Goal: Use online tool/utility: Utilize a website feature to perform a specific function

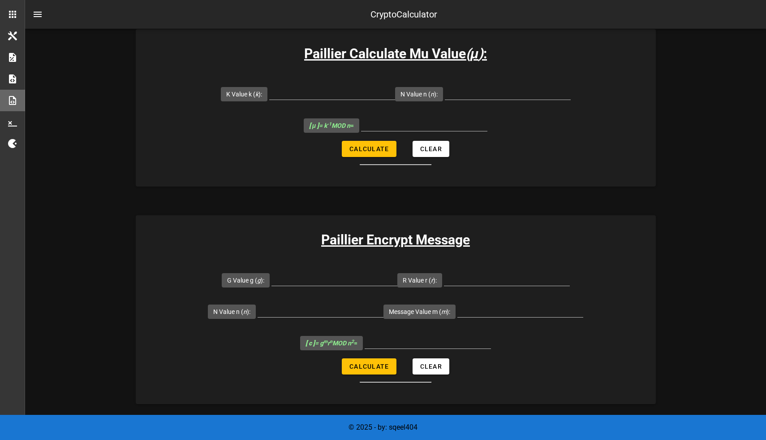
scroll to position [604, 0]
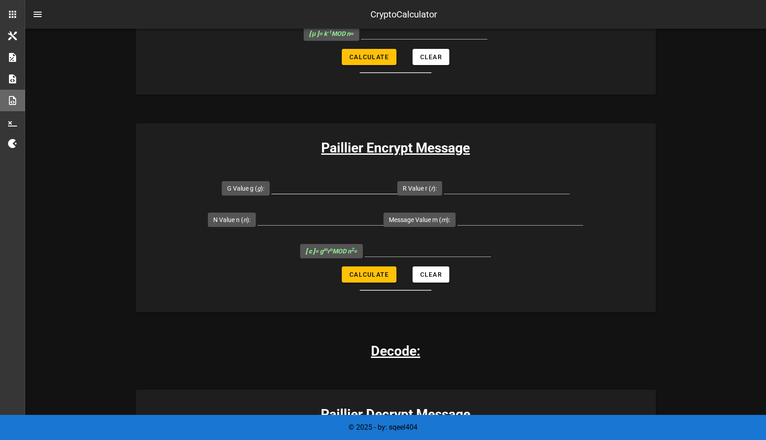
click at [317, 187] on input "G Value g ( g ):" at bounding box center [335, 186] width 126 height 14
click at [348, 188] on input "G Value g ( g ):" at bounding box center [335, 186] width 126 height 14
paste input "7019"
type input "7019"
click at [474, 189] on input "R Value r ( r ):" at bounding box center [507, 186] width 126 height 14
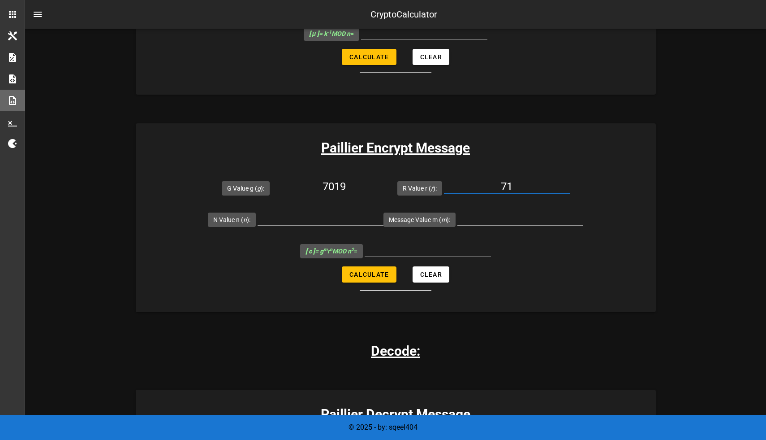
type input "71"
click at [332, 219] on input "N Value n ( n ):" at bounding box center [321, 218] width 126 height 14
paste input "6527"
type input "6527"
click at [481, 222] on input "Message Value m ( m ):" at bounding box center [520, 218] width 126 height 14
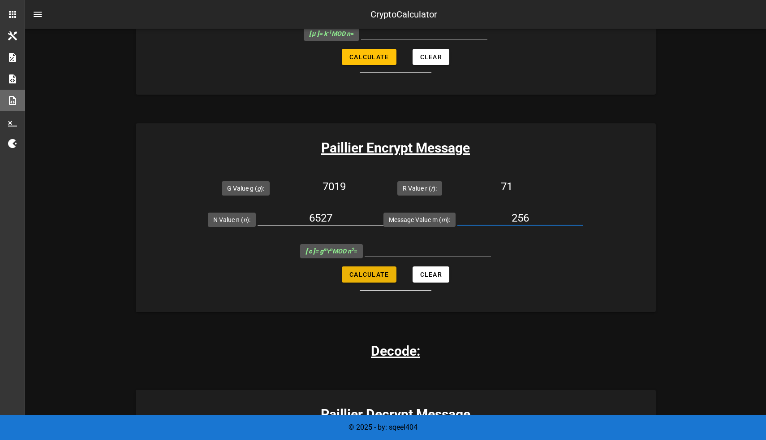
type input "256"
click at [387, 267] on button "Calculate" at bounding box center [369, 274] width 54 height 16
type input "22787030"
click at [515, 182] on input "71" at bounding box center [507, 186] width 126 height 14
type input "72"
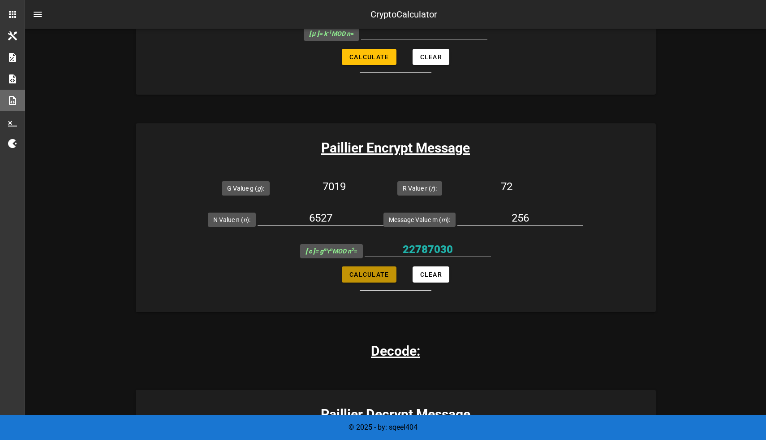
click at [391, 273] on button "Calculate" at bounding box center [369, 274] width 54 height 16
type input "6155676"
drag, startPoint x: 455, startPoint y: 250, endPoint x: 409, endPoint y: 250, distance: 46.1
click at [409, 250] on input "6155676" at bounding box center [428, 249] width 126 height 14
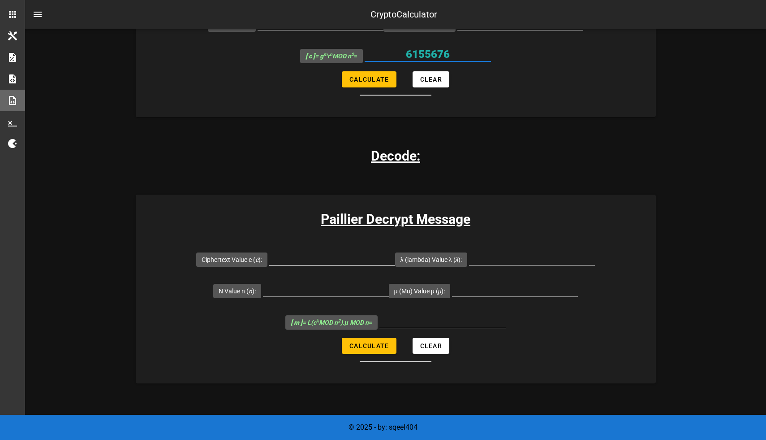
scroll to position [804, 0]
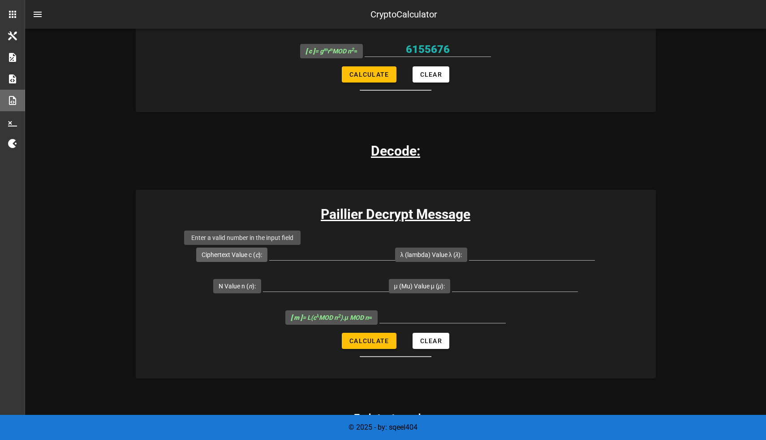
drag, startPoint x: 276, startPoint y: 253, endPoint x: 211, endPoint y: 252, distance: 65.0
click at [211, 252] on span "Ciphertext Value c ( c ):" at bounding box center [231, 254] width 71 height 14
copy label "Ciphertext Value c ( c ):"
click at [323, 254] on input "Ciphertext Value c ( c ):" at bounding box center [332, 253] width 126 height 14
click at [312, 254] on input "Ciphertext Value c ( c ):" at bounding box center [332, 253] width 126 height 14
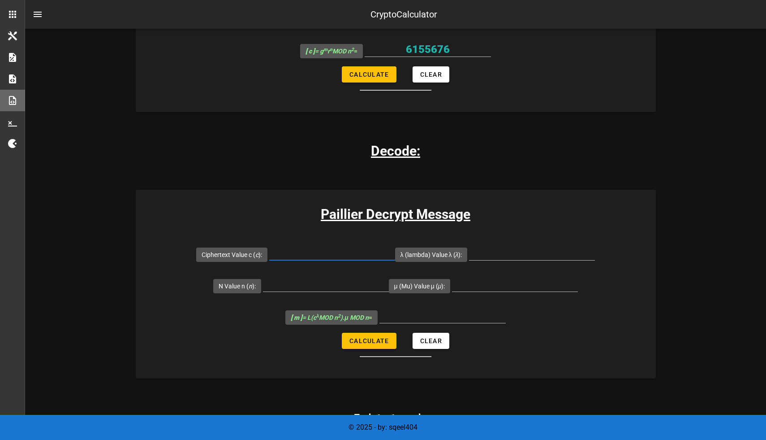
paste input "30566829"
type input "30566829"
click at [509, 247] on input "λ (lambda) Value λ ( λ ):" at bounding box center [532, 253] width 126 height 14
paste input "3180"
type input "3180"
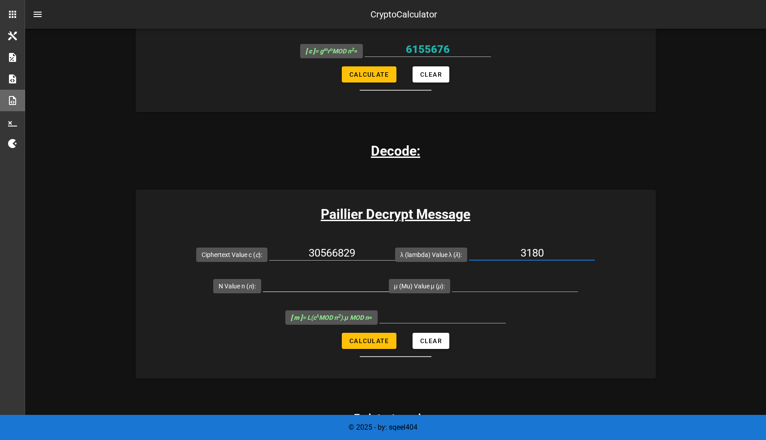
click at [341, 285] on input "N Value n ( n ):" at bounding box center [326, 284] width 126 height 14
type input "6527"
click at [474, 287] on input "μ (Mu) Value μ ( μ ):" at bounding box center [515, 284] width 126 height 14
type input "6145"
click at [373, 337] on span "Calculate" at bounding box center [369, 340] width 40 height 7
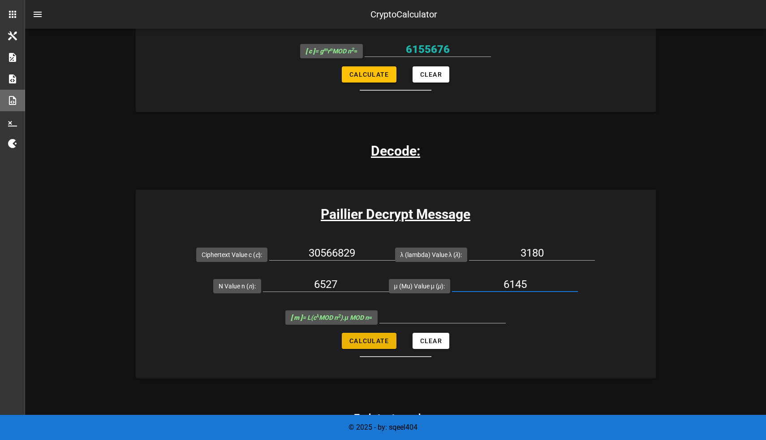
type input "1075"
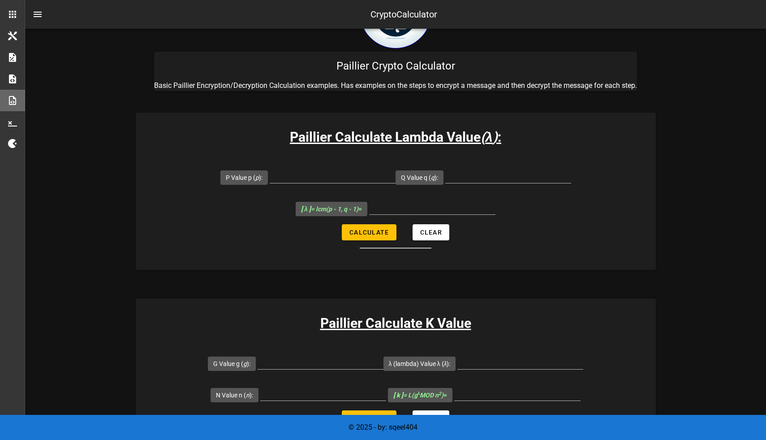
scroll to position [0, 0]
